Goal: Task Accomplishment & Management: Manage account settings

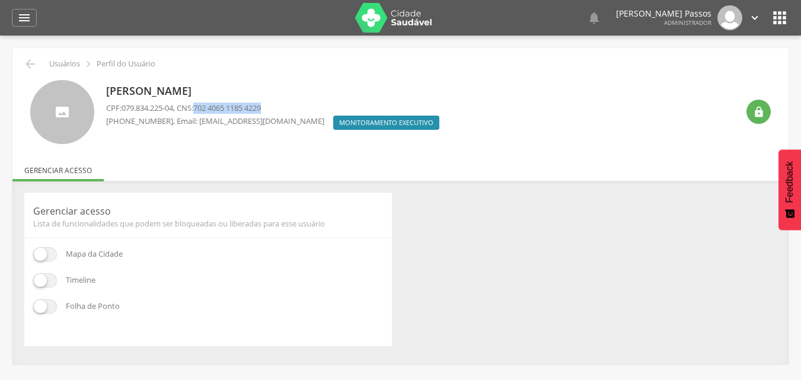
drag, startPoint x: 203, startPoint y: 109, endPoint x: 273, endPoint y: 110, distance: 70.6
click at [261, 110] on span "702 4065 1185 4229" at bounding box center [227, 108] width 68 height 11
copy span "702 4065 1185 4229"
click at [754, 116] on icon "" at bounding box center [759, 112] width 12 height 12
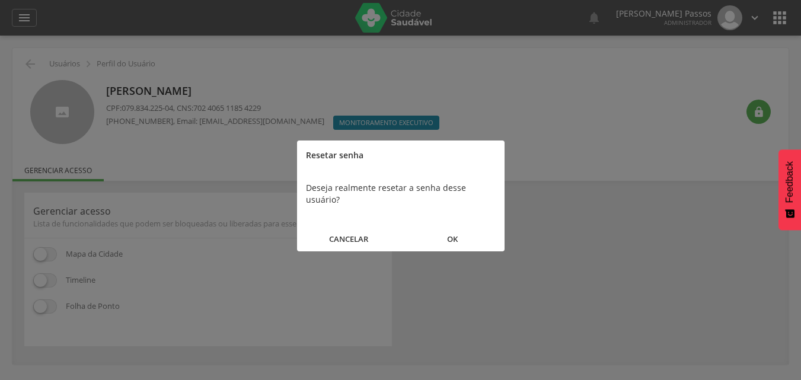
click at [448, 227] on button "OK" at bounding box center [453, 240] width 104 height 26
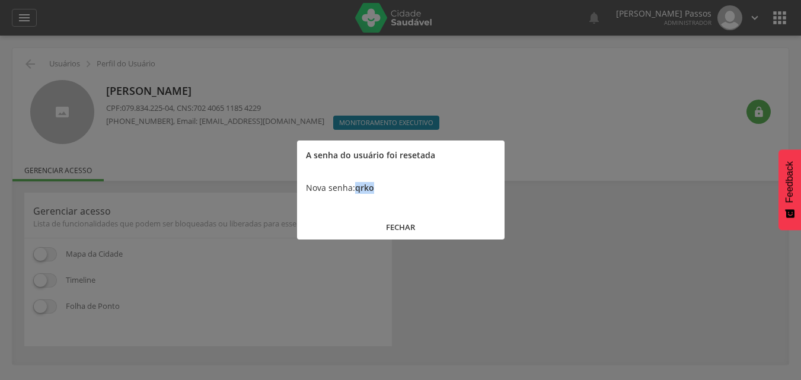
drag, startPoint x: 355, startPoint y: 186, endPoint x: 381, endPoint y: 194, distance: 27.2
click at [381, 194] on div "Nova senha: qrko" at bounding box center [401, 188] width 208 height 36
copy b "qrko"
click at [401, 227] on button "FECHAR" at bounding box center [401, 228] width 208 height 26
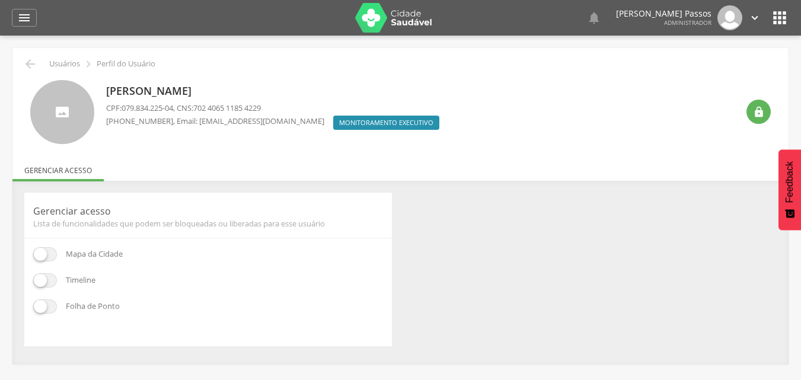
click at [781, 24] on icon "" at bounding box center [779, 17] width 19 height 19
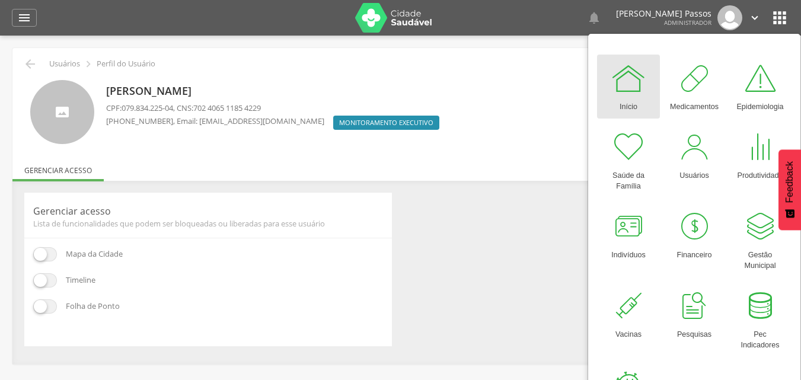
click at [752, 20] on icon "" at bounding box center [755, 17] width 13 height 13
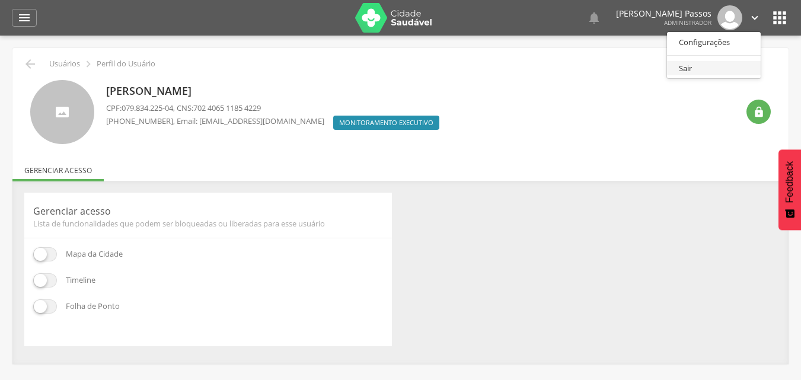
click at [722, 64] on link "Sair" at bounding box center [714, 68] width 94 height 15
